Goal: Information Seeking & Learning: Find specific page/section

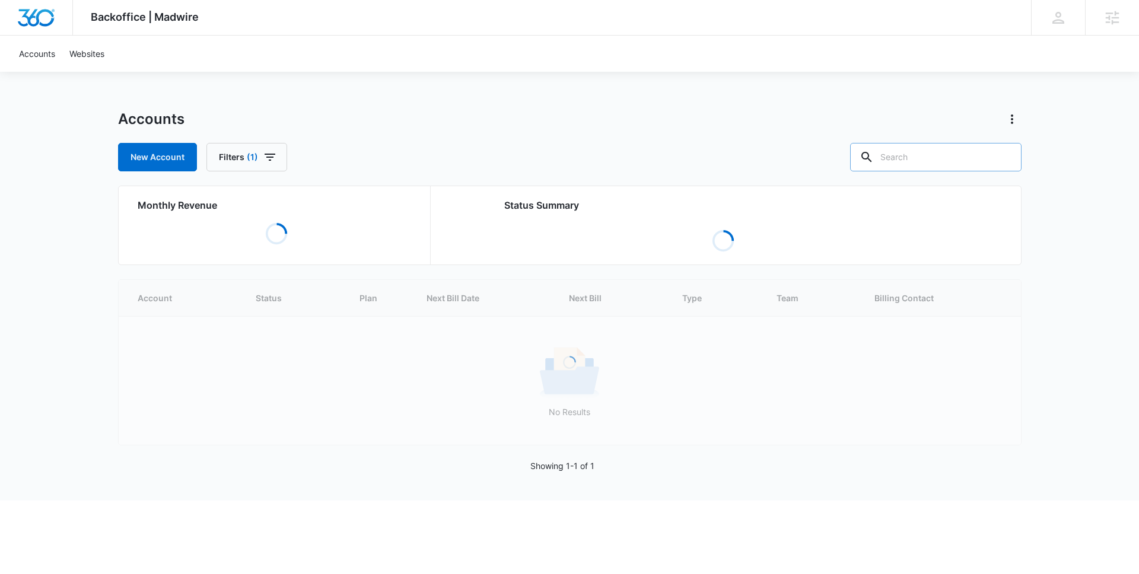
click at [946, 154] on input "text" at bounding box center [935, 157] width 171 height 28
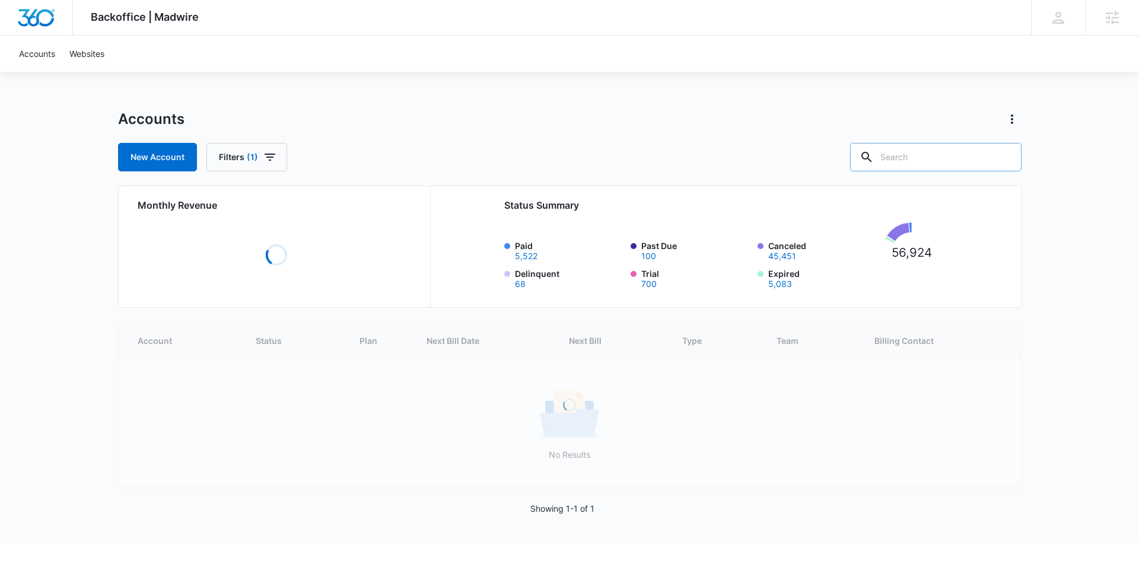
click at [946, 154] on input "text" at bounding box center [935, 157] width 171 height 28
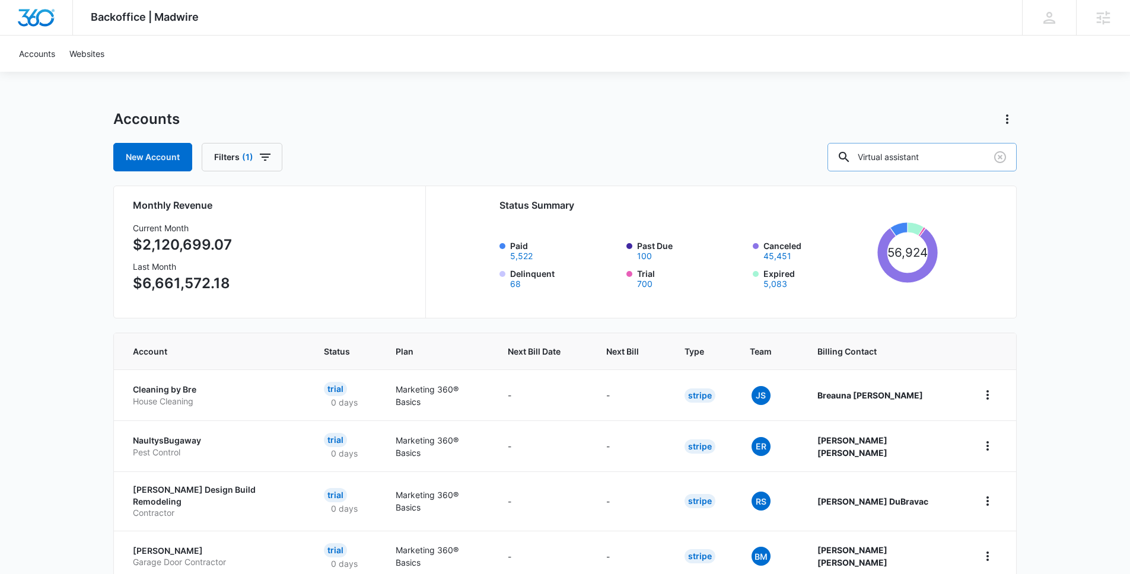
type input "Virtual assistant"
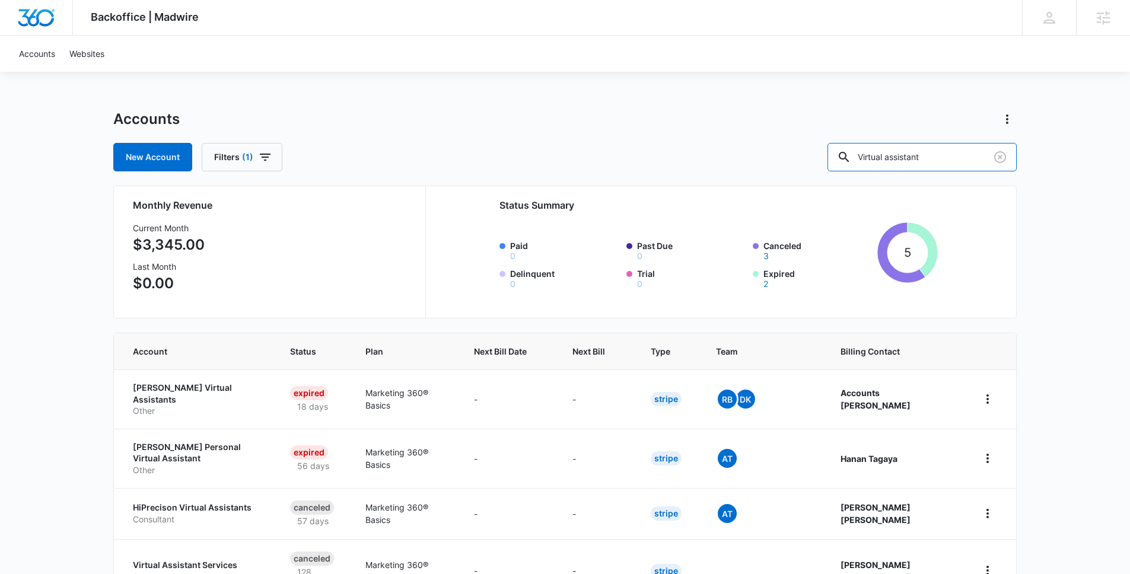
scroll to position [20, 0]
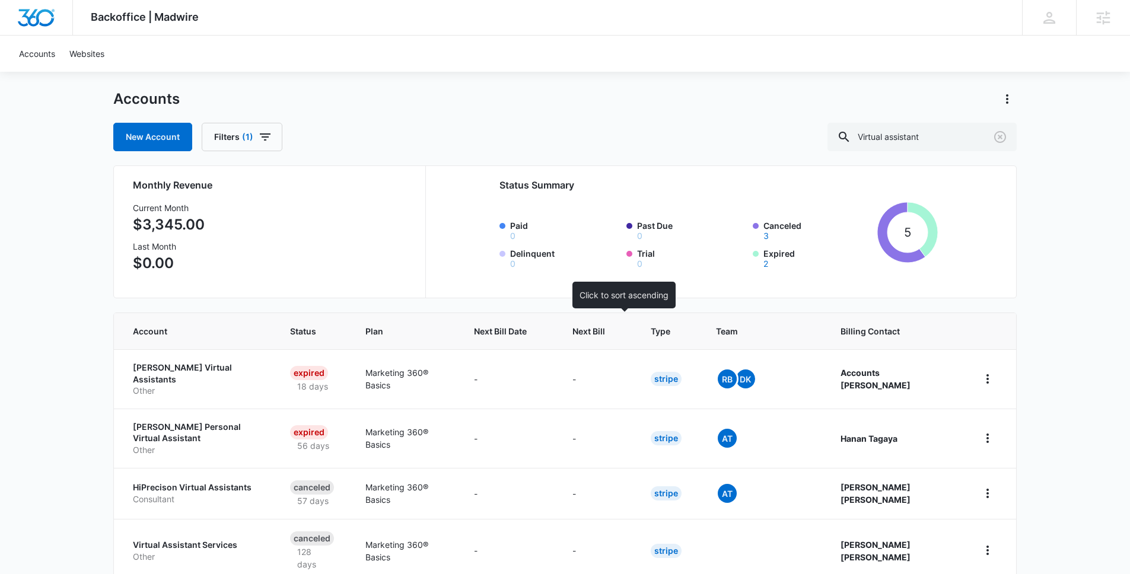
click at [622, 333] on div at bounding box center [616, 331] width 12 height 12
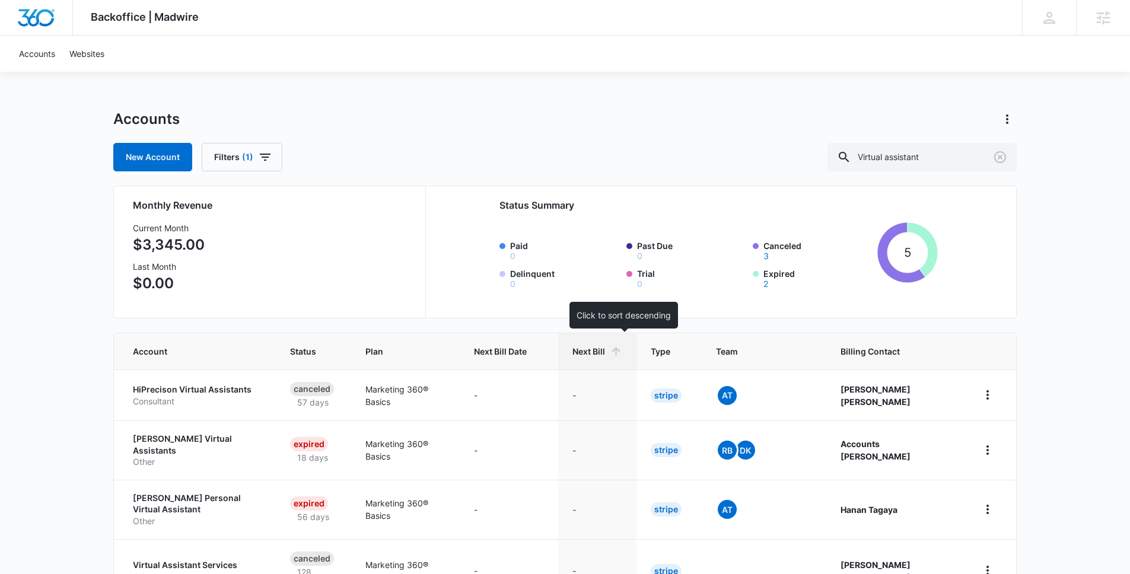
click at [622, 351] on icon at bounding box center [616, 351] width 12 height 12
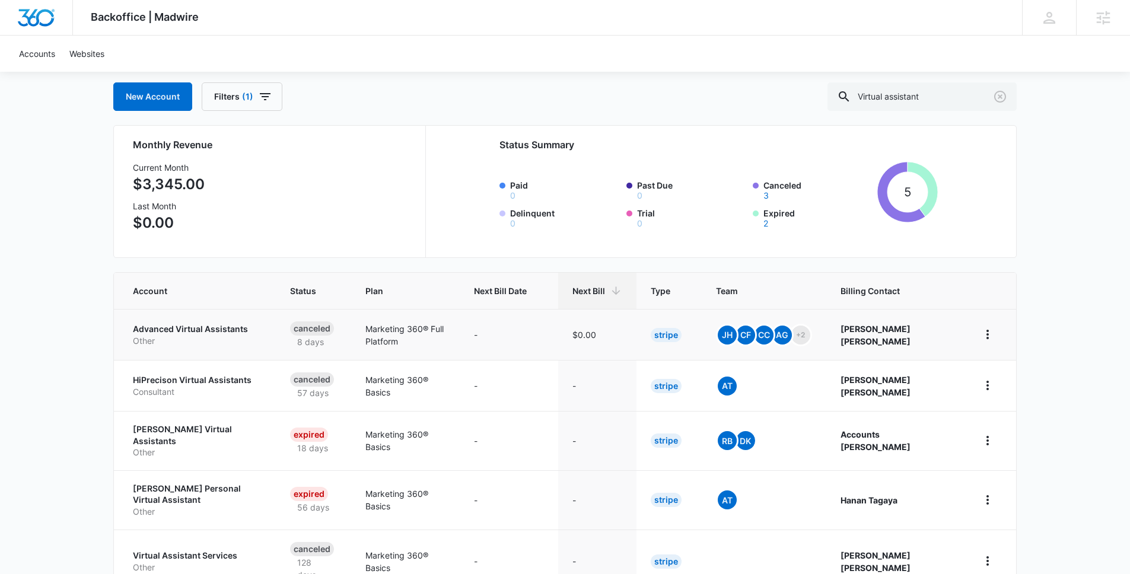
scroll to position [53, 0]
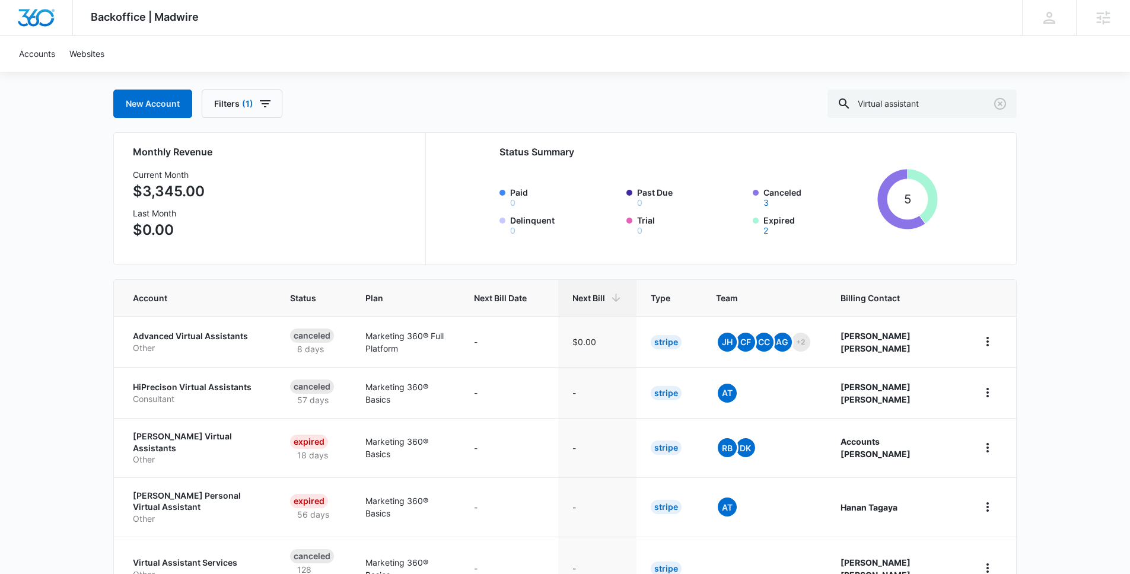
click at [179, 198] on p "$3,345.00" at bounding box center [169, 191] width 72 height 21
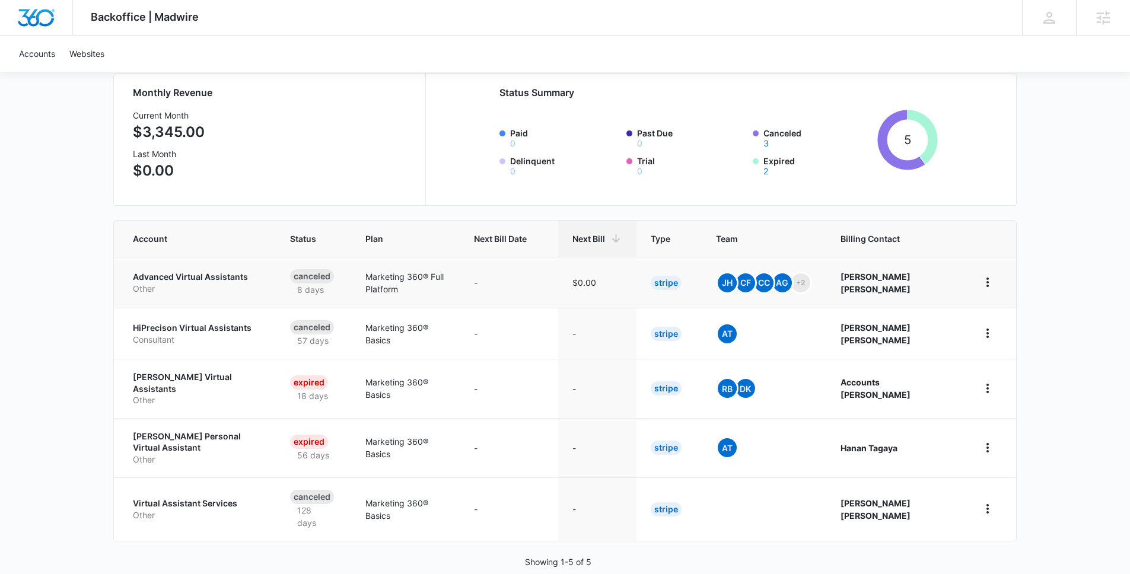
click at [200, 277] on p "Advanced Virtual Assistants" at bounding box center [197, 277] width 129 height 12
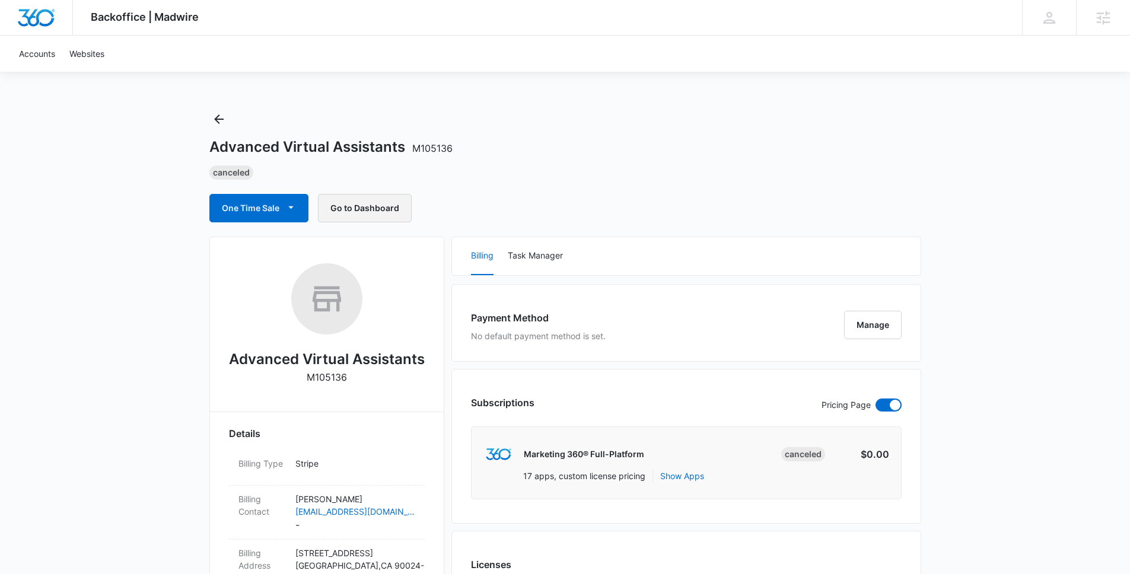
click at [361, 211] on button "Go to Dashboard" at bounding box center [365, 208] width 94 height 28
click at [221, 117] on icon "Back" at bounding box center [219, 119] width 14 height 14
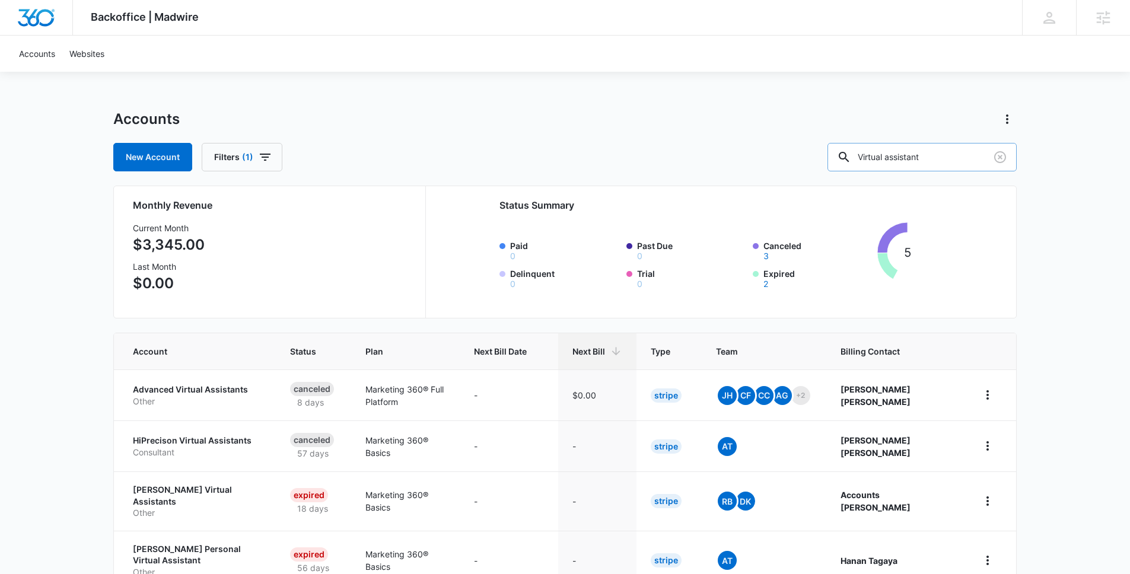
click at [896, 158] on input "Virtual assistant" at bounding box center [921, 157] width 189 height 28
click at [1004, 160] on icon "Clear" at bounding box center [1000, 157] width 12 height 12
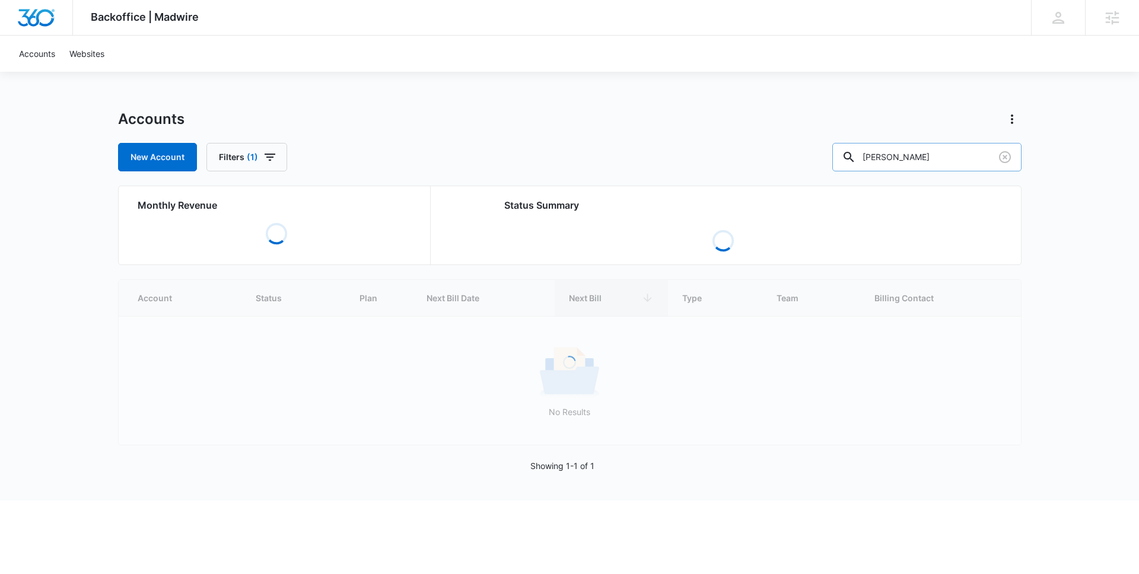
type input "annie admin"
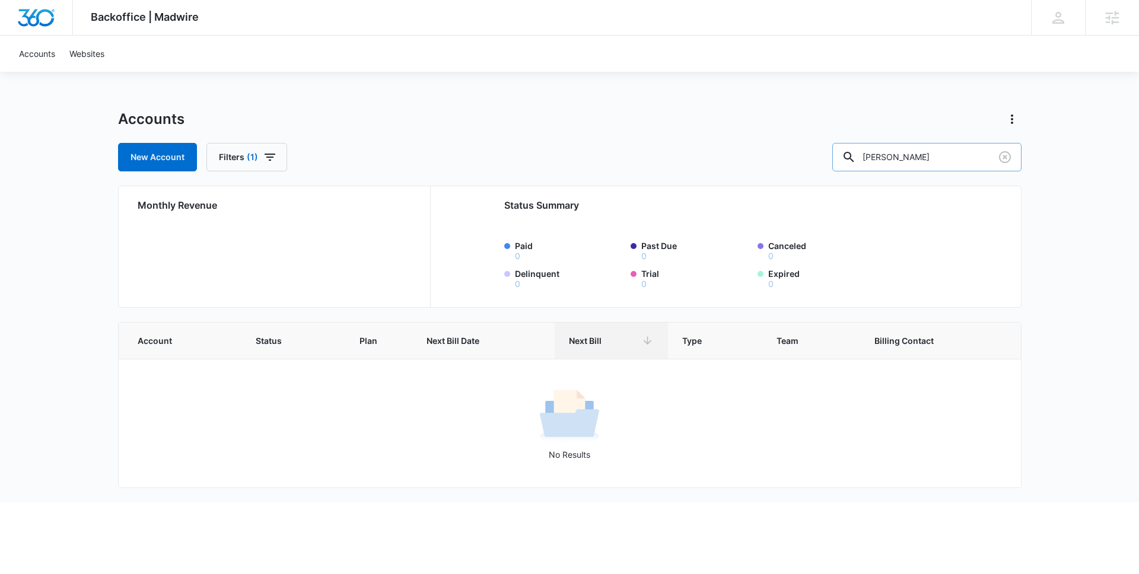
click at [943, 163] on input "annie admin" at bounding box center [926, 157] width 189 height 28
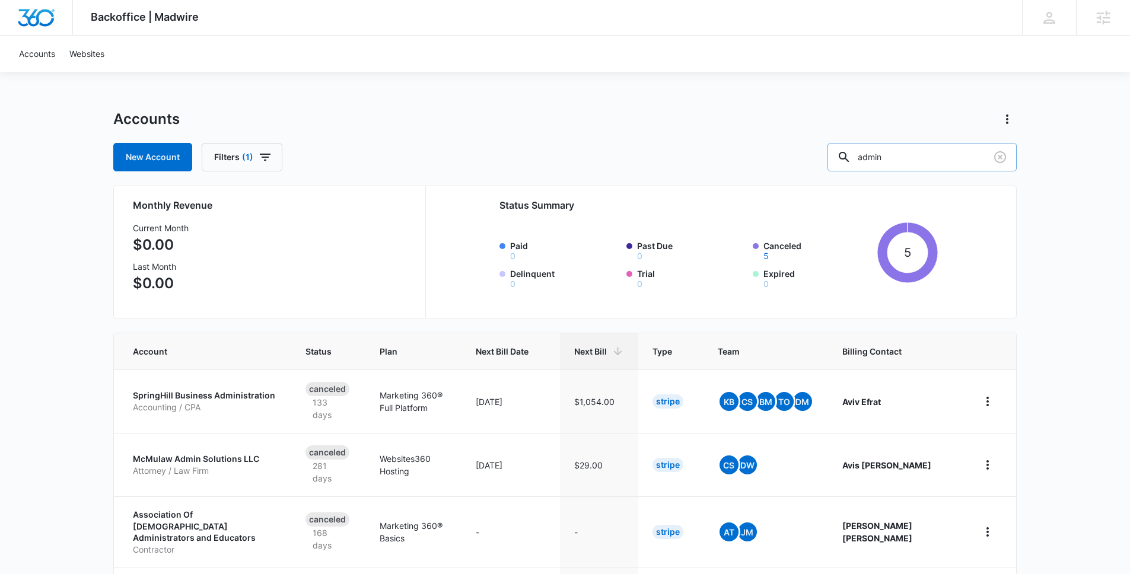
click at [965, 160] on input "admin" at bounding box center [921, 157] width 189 height 28
type input "assist"
